Goal: Find specific page/section: Find specific page/section

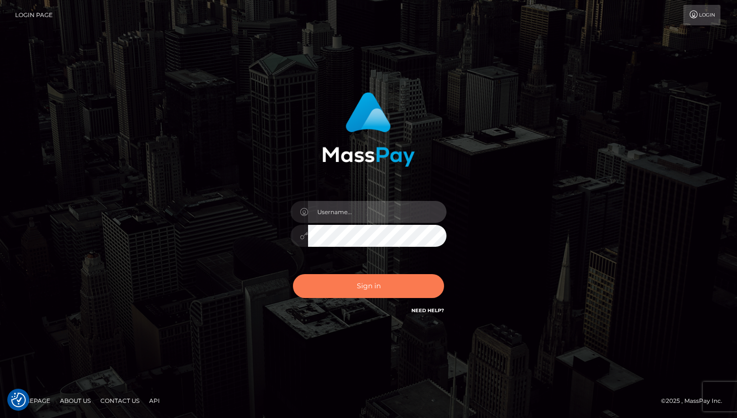
type input "Oksana Radchuk"
click at [357, 284] on button "Sign in" at bounding box center [368, 286] width 151 height 24
type input "Oksana Radchuk"
click at [357, 284] on button "Sign in" at bounding box center [368, 286] width 151 height 24
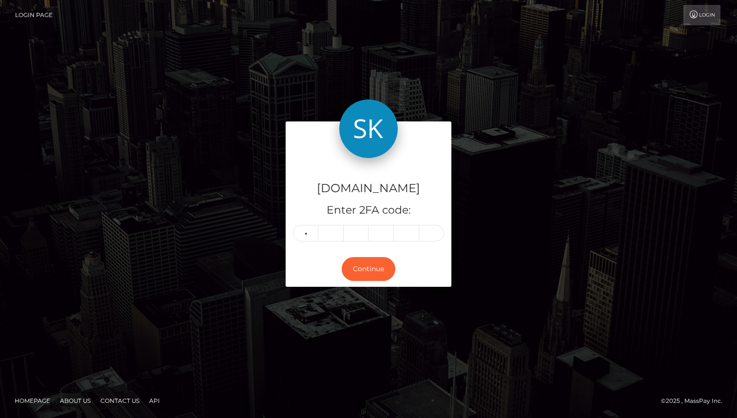
type input "4"
type input "2"
type input "4"
type input "5"
type input "6"
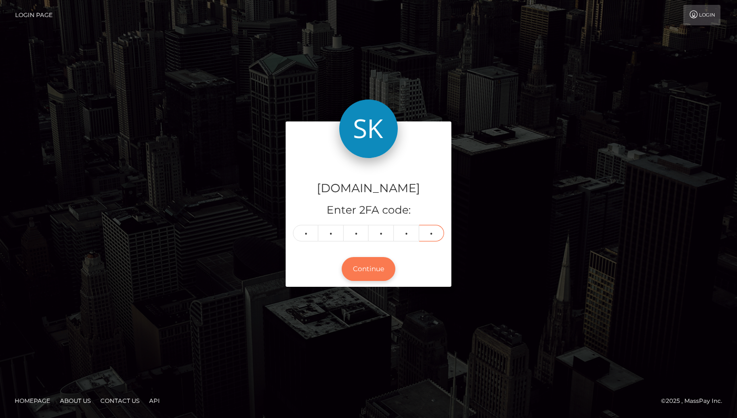
type input "0"
click at [362, 272] on button "Continue" at bounding box center [369, 269] width 54 height 24
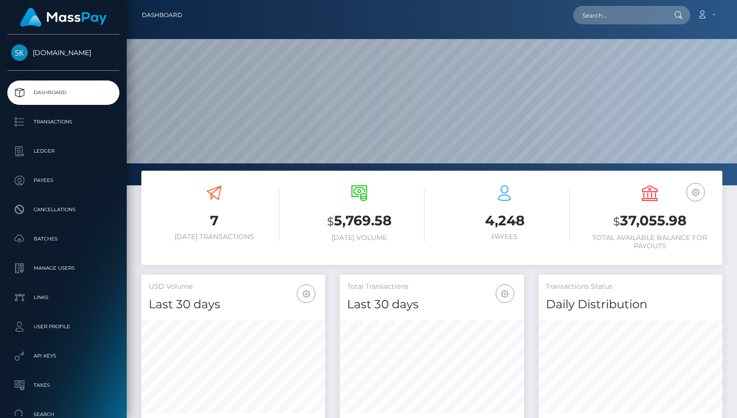
scroll to position [172, 184]
click at [47, 175] on p "Payees" at bounding box center [63, 180] width 104 height 15
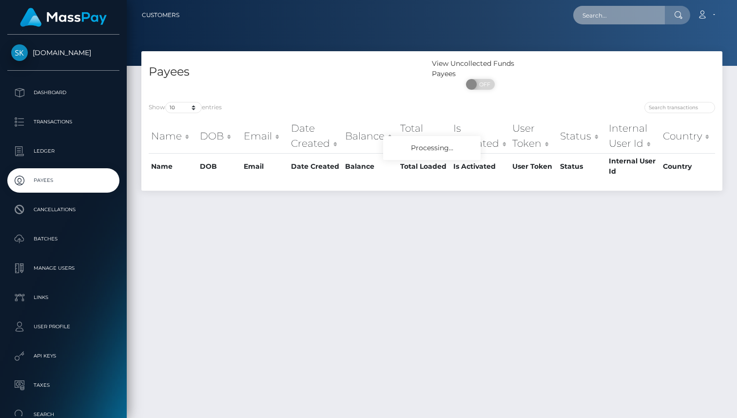
click at [640, 16] on input "text" at bounding box center [619, 15] width 92 height 19
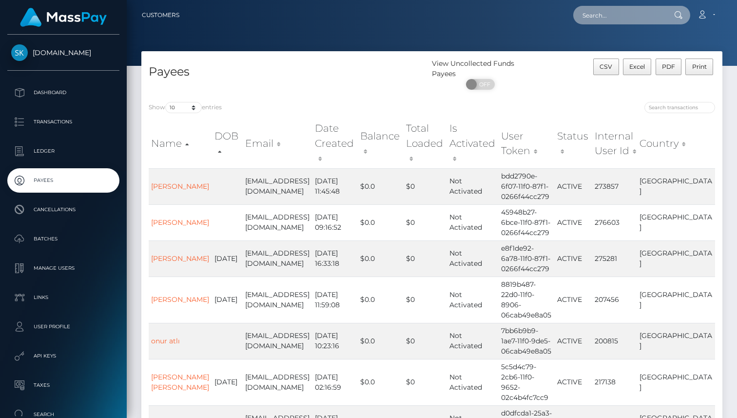
paste input "muhammet"
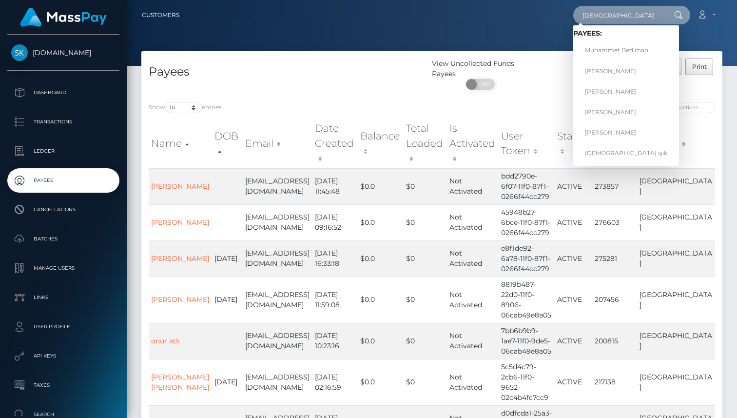
type input "muhammet"
click at [623, 148] on link "muhammet ışık" at bounding box center [626, 153] width 106 height 18
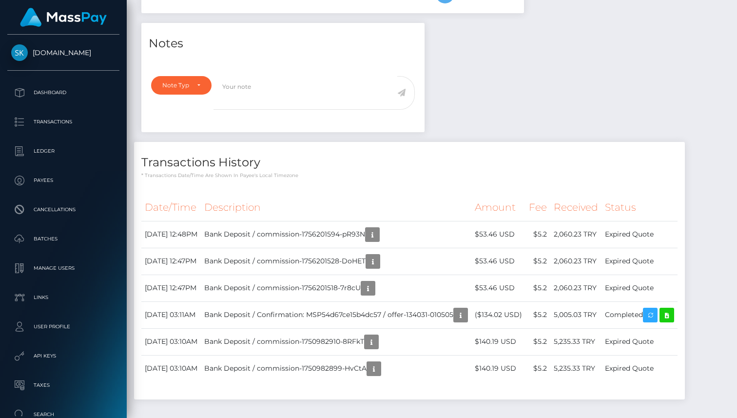
scroll to position [300, 0]
